Goal: Find specific page/section

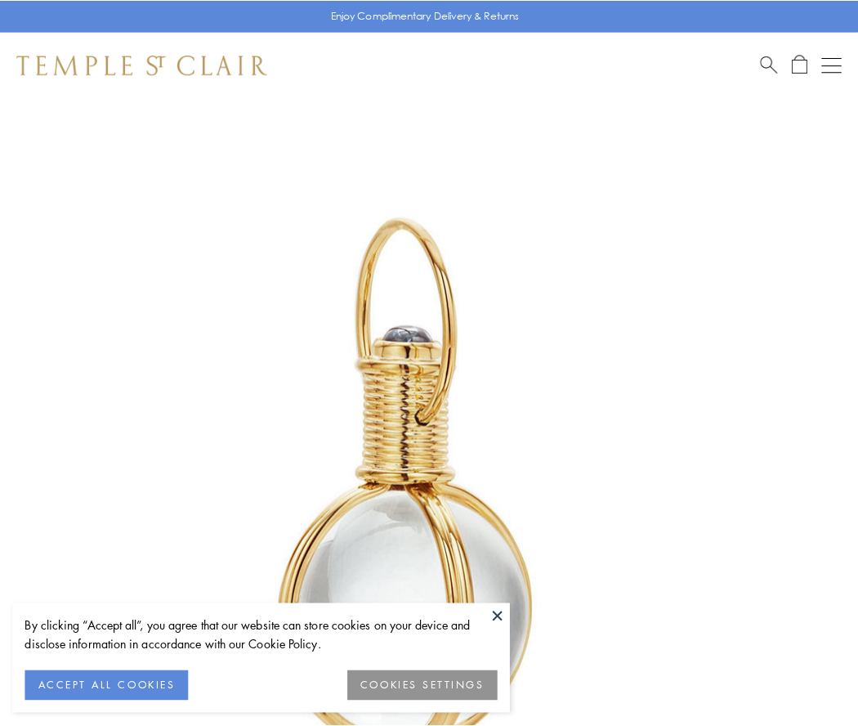
scroll to position [427, 0]
